Goal: Information Seeking & Learning: Learn about a topic

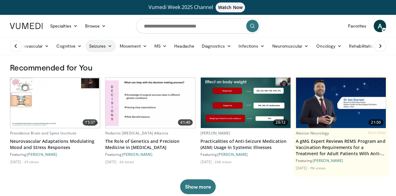
click at [109, 46] on icon at bounding box center [110, 46] width 4 height 4
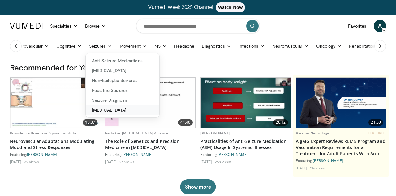
click at [119, 109] on link "[MEDICAL_DATA]" at bounding box center [123, 110] width 74 height 10
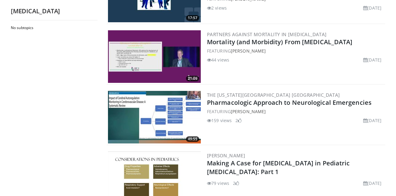
scroll to position [219, 0]
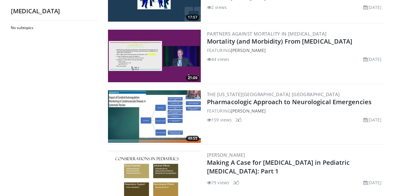
click at [127, 108] on img at bounding box center [154, 116] width 93 height 53
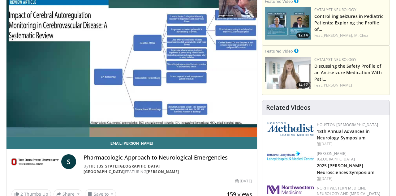
scroll to position [62, 0]
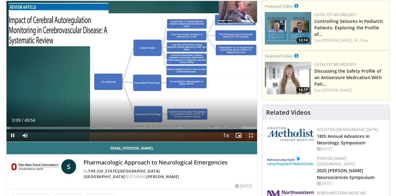
click at [250, 135] on span "Video Player" at bounding box center [251, 135] width 12 height 12
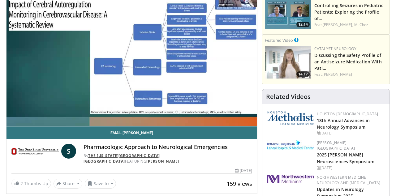
scroll to position [76, 0]
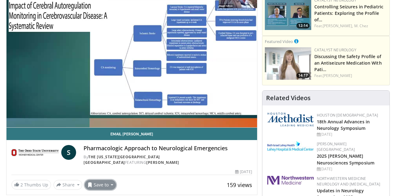
click at [109, 180] on button "Save to" at bounding box center [101, 185] width 32 height 10
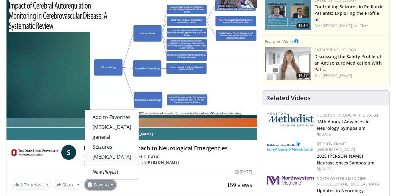
click at [100, 152] on link "STATUS EPILEPTICUS" at bounding box center [111, 157] width 53 height 10
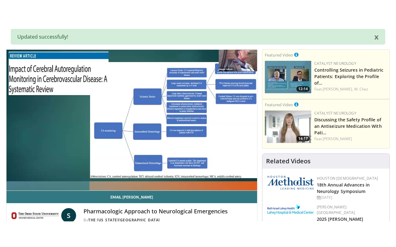
scroll to position [58, 0]
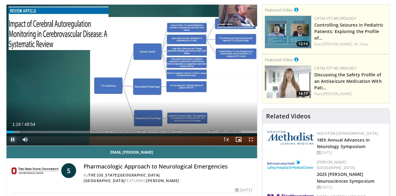
click at [12, 141] on span "Video Player" at bounding box center [12, 139] width 12 height 12
click at [13, 142] on span "Video Player" at bounding box center [12, 139] width 12 height 12
click at [13, 139] on span "Video Player" at bounding box center [12, 139] width 12 height 12
click at [14, 140] on span "Video Player" at bounding box center [12, 139] width 12 height 12
click at [252, 139] on span "Video Player" at bounding box center [251, 139] width 12 height 12
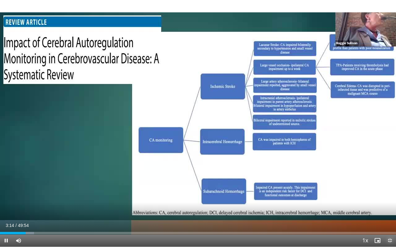
click at [390, 196] on span "Video Player" at bounding box center [389, 241] width 12 height 12
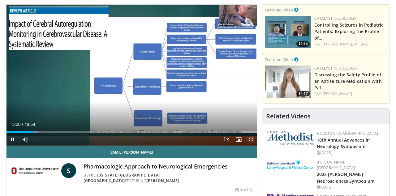
click at [252, 140] on span "Video Player" at bounding box center [251, 139] width 12 height 12
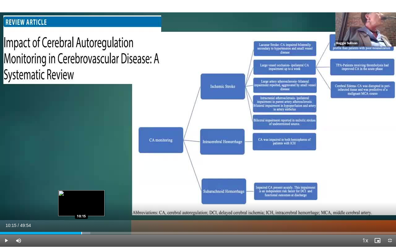
click at [81, 196] on div "Progress Bar" at bounding box center [81, 233] width 1 height 2
